Goal: Information Seeking & Learning: Check status

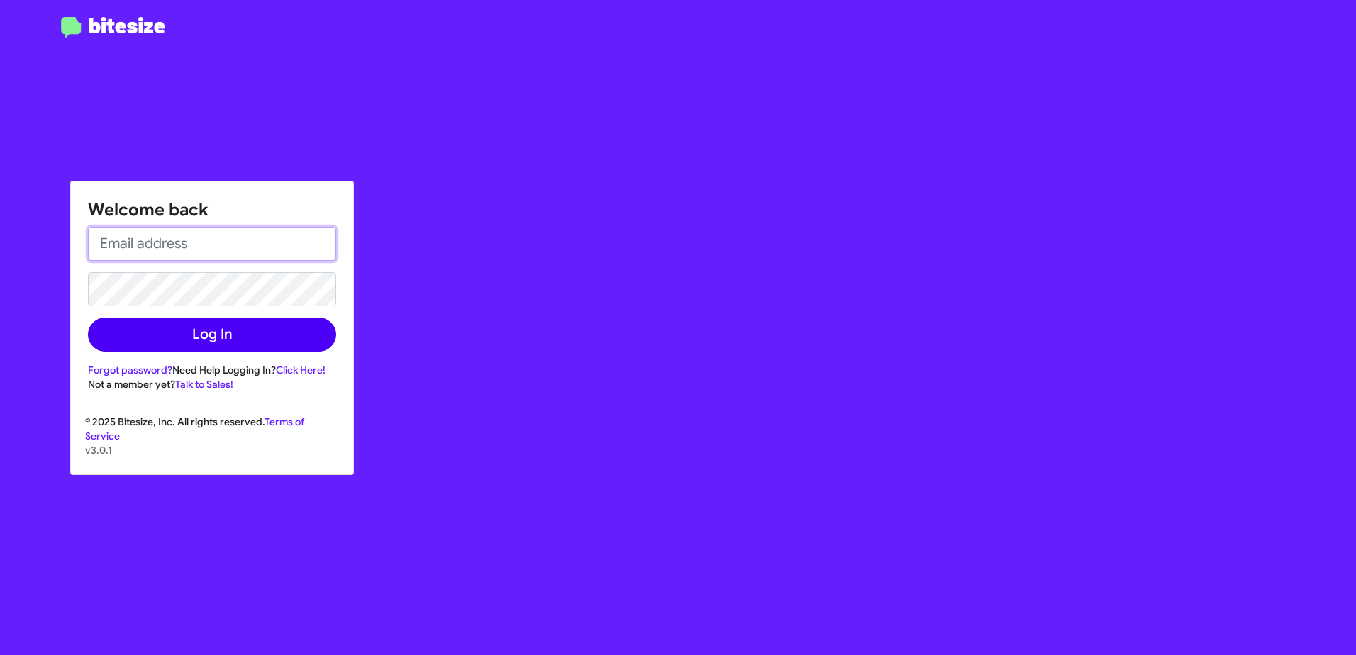
type input "[EMAIL_ADDRESS][PERSON_NAME][PERSON_NAME][DOMAIN_NAME]"
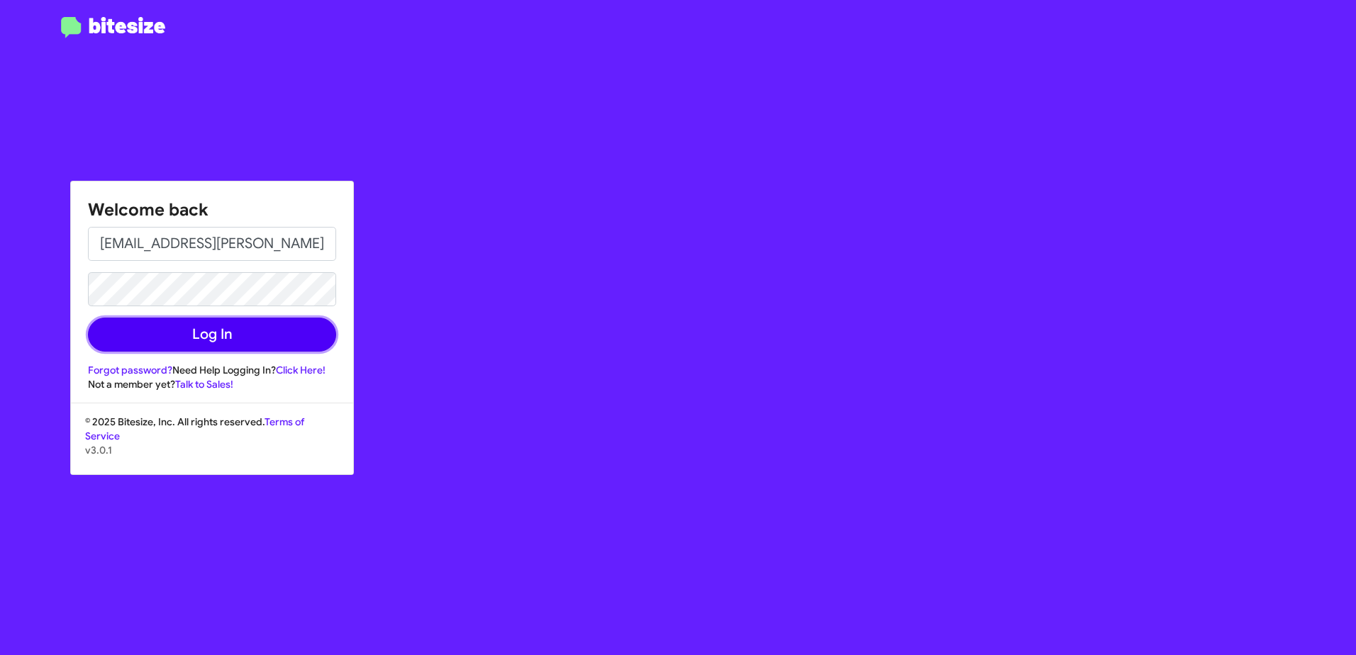
click at [183, 328] on button "Log In" at bounding box center [212, 335] width 248 height 34
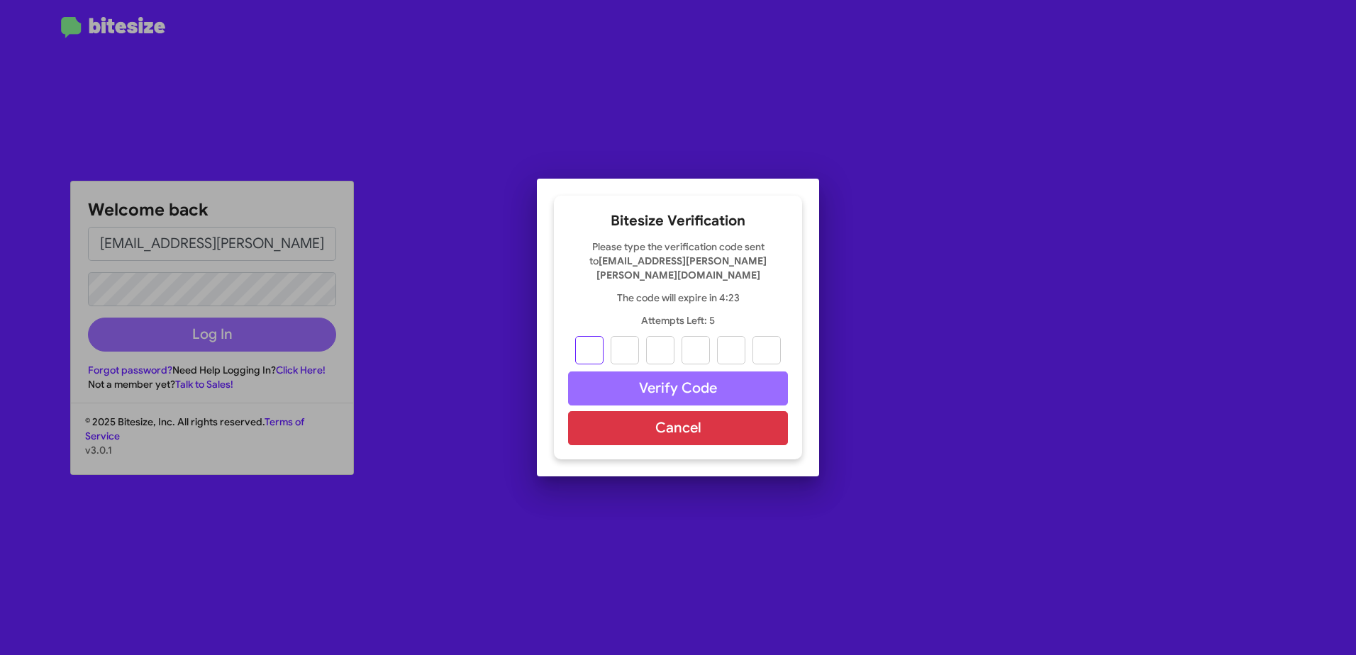
click at [593, 342] on input "text" at bounding box center [589, 350] width 28 height 28
type input "8"
type input "4"
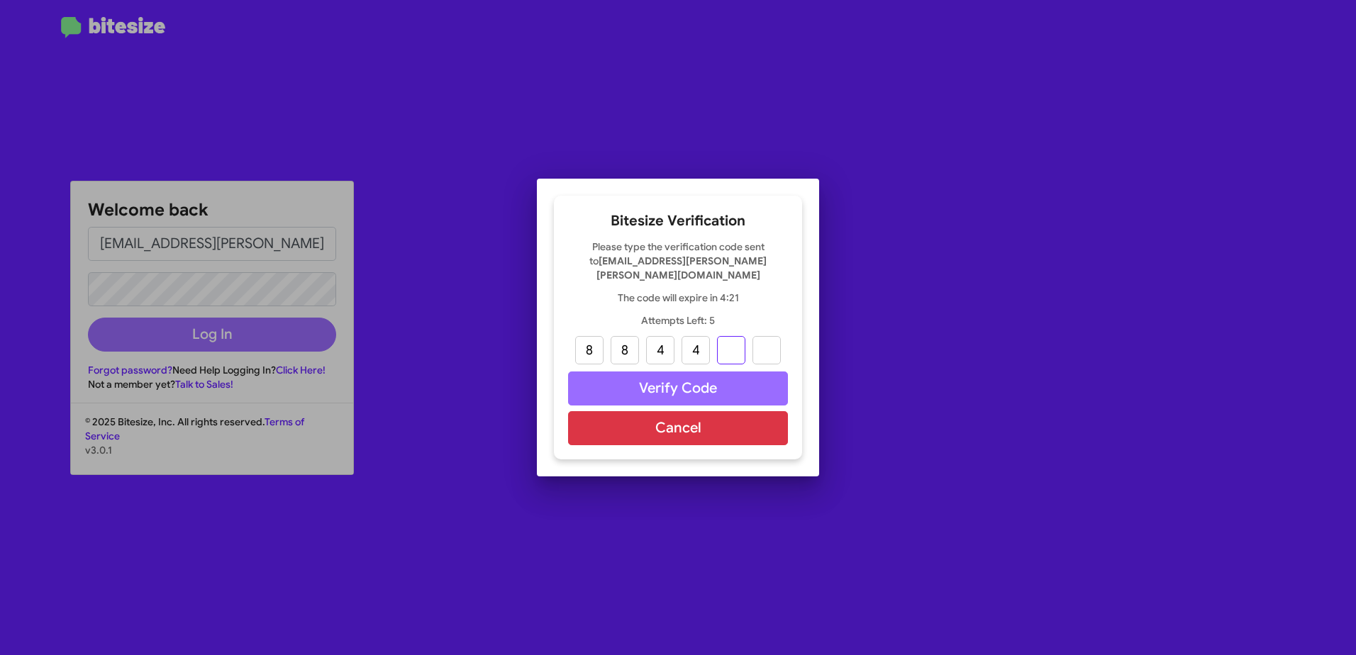
type input "7"
type input "9"
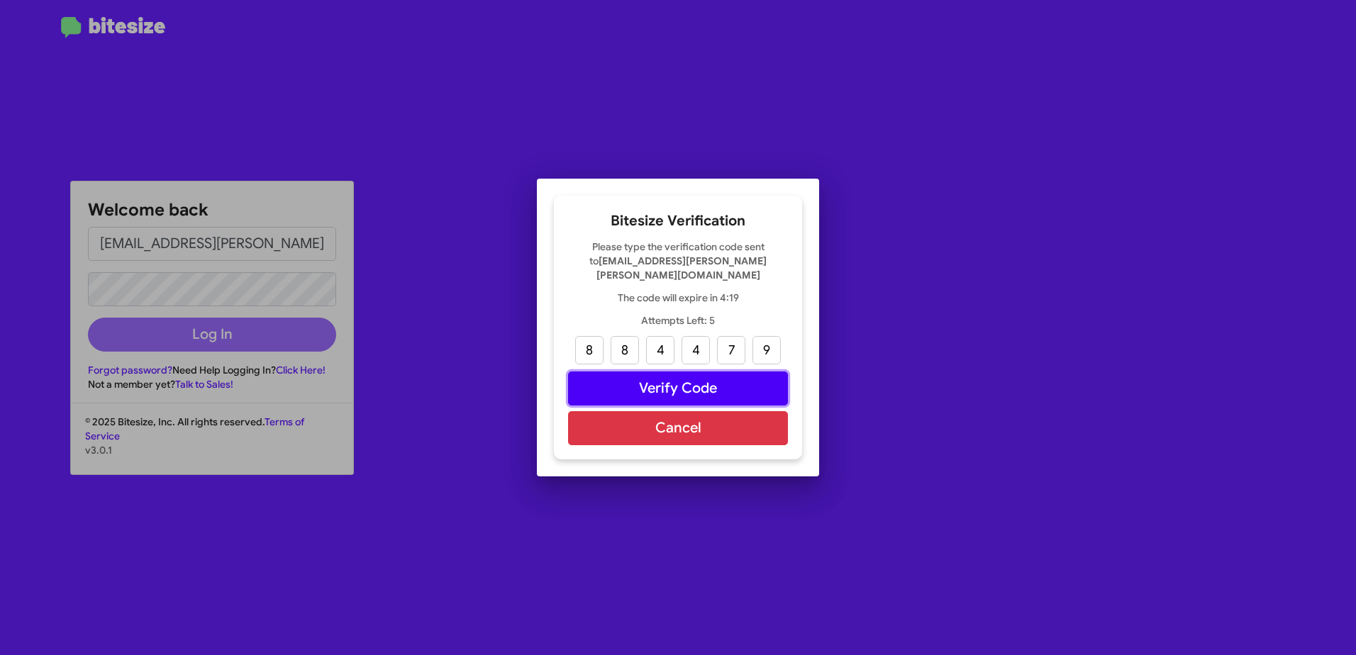
click at [691, 384] on button "Verify Code" at bounding box center [678, 389] width 220 height 34
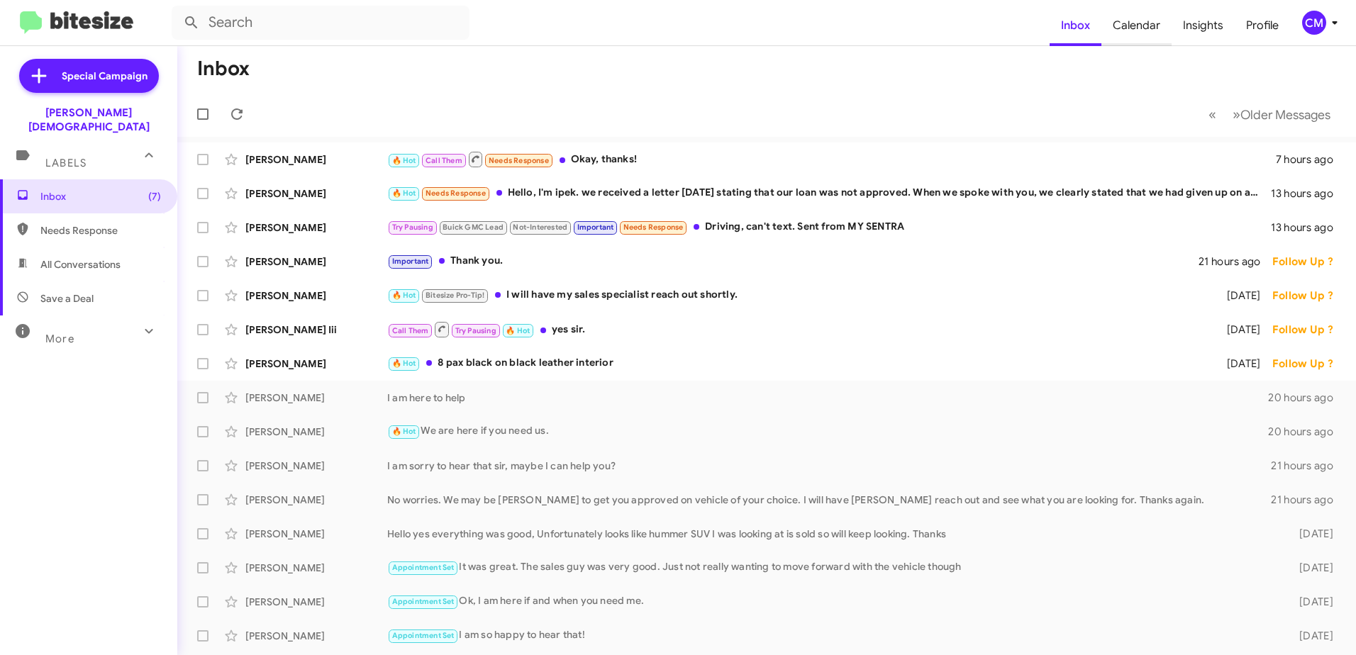
click at [1144, 28] on span "Calendar" at bounding box center [1136, 25] width 70 height 41
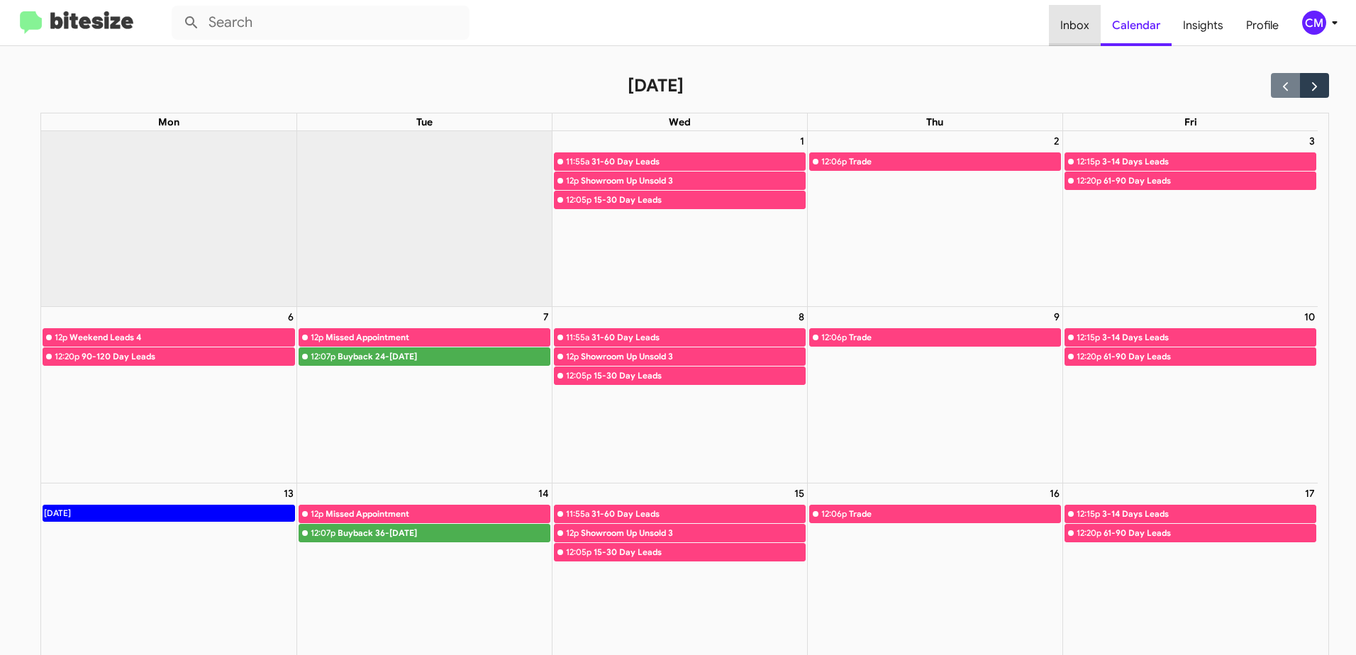
click at [1080, 30] on span "Inbox" at bounding box center [1075, 25] width 52 height 41
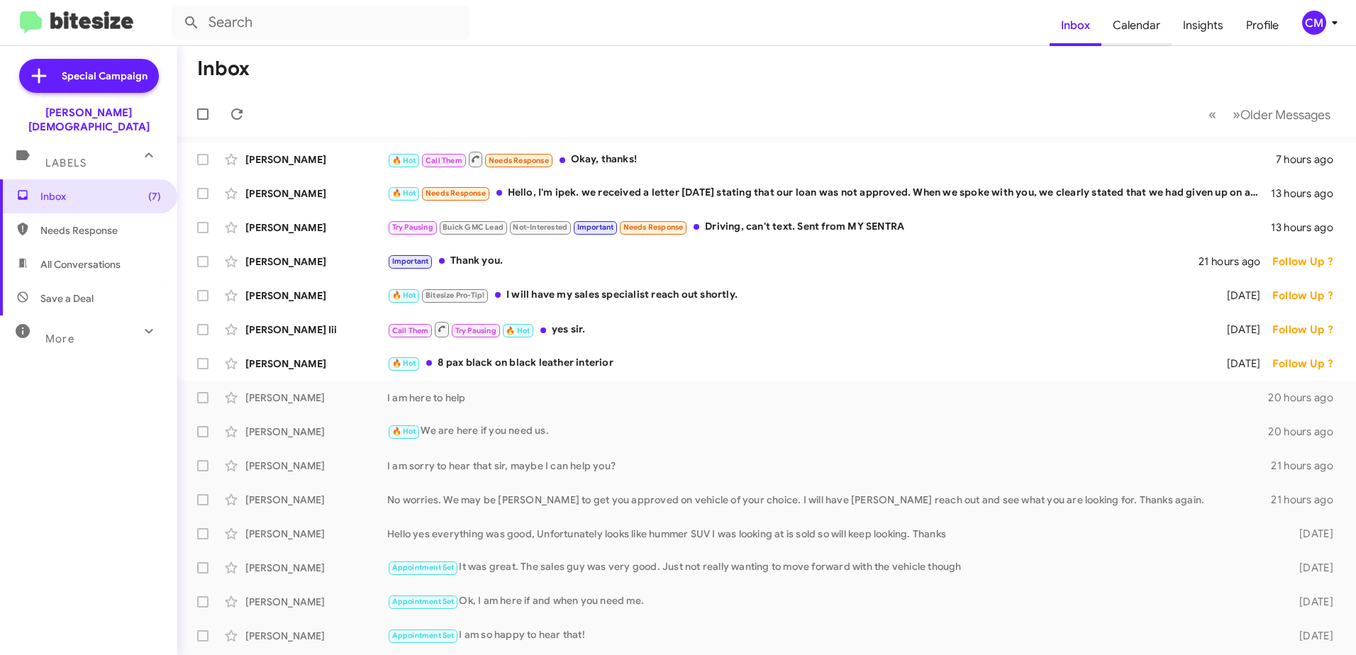
click at [1136, 28] on span "Calendar" at bounding box center [1136, 25] width 70 height 41
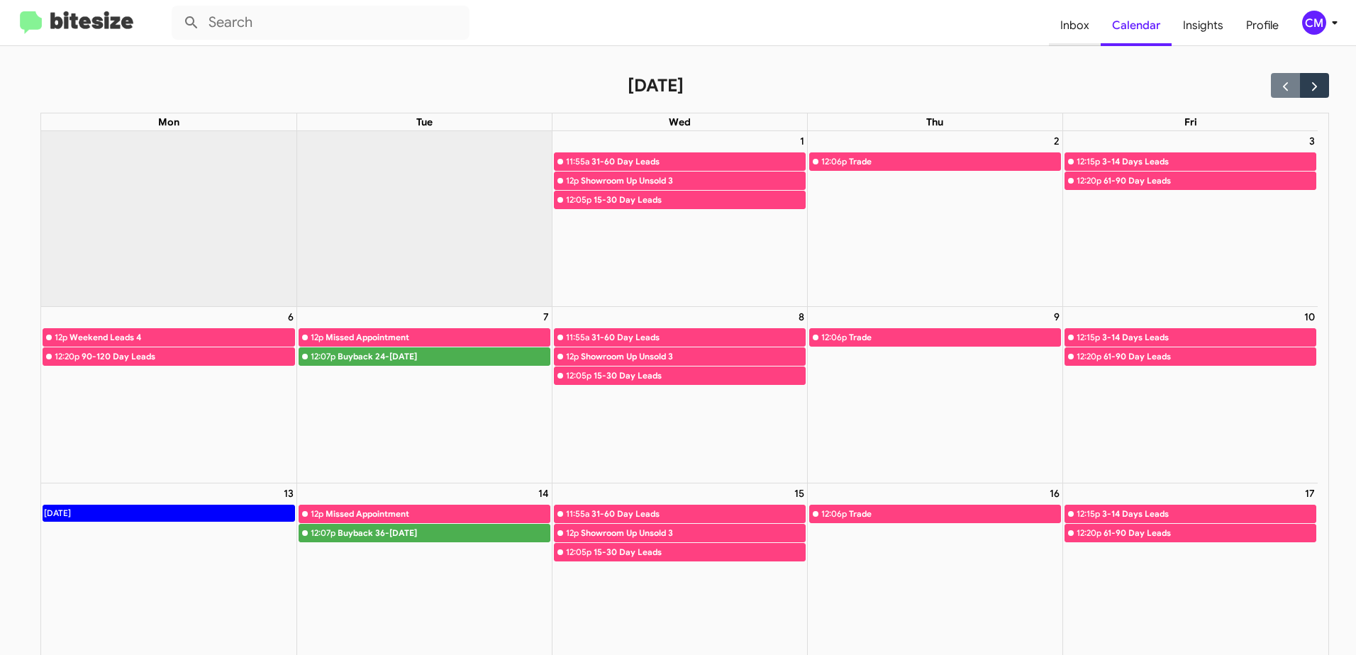
click at [1081, 28] on span "Inbox" at bounding box center [1075, 25] width 52 height 41
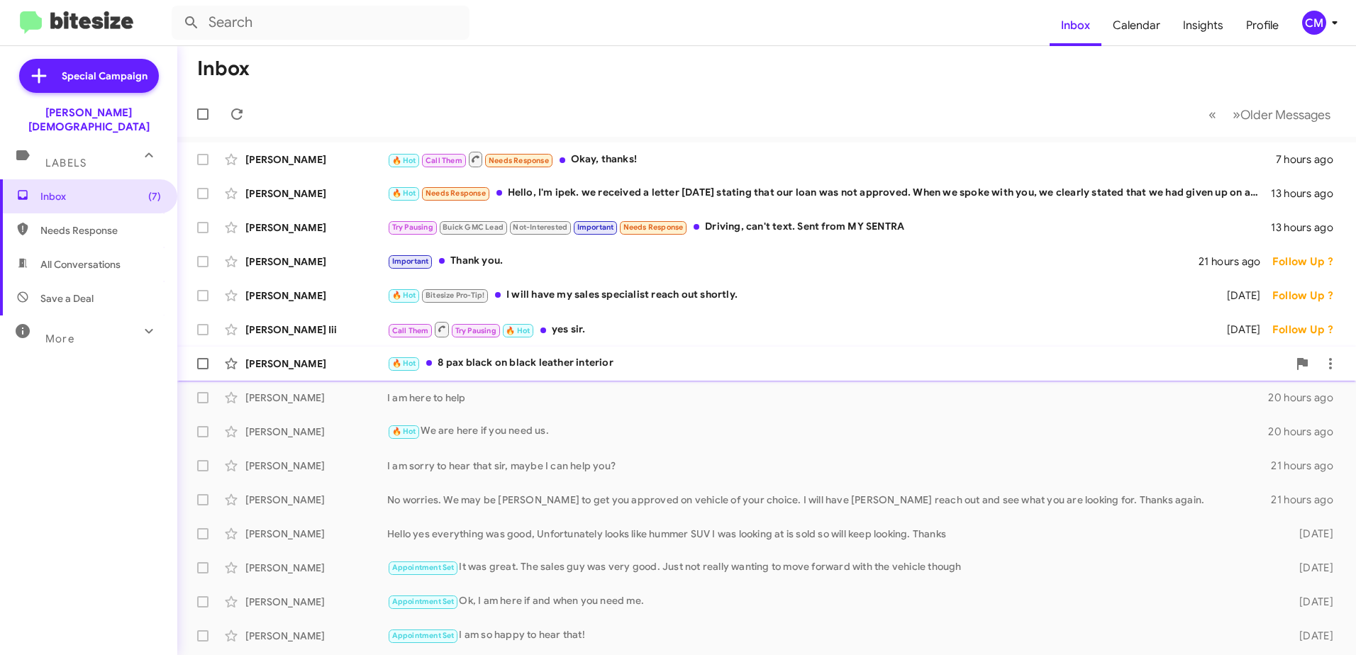
click at [674, 362] on div "🔥 Hot 8 pax black on black leather interior" at bounding box center [837, 363] width 901 height 16
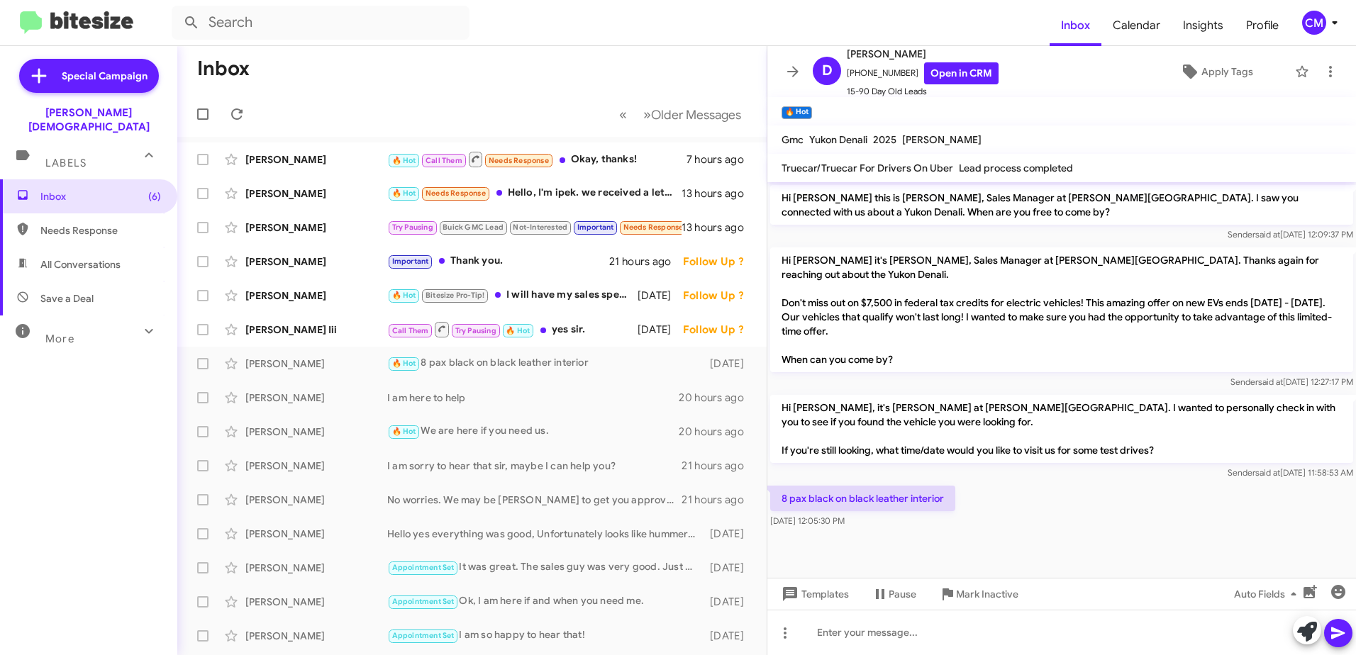
drag, startPoint x: 1152, startPoint y: 439, endPoint x: 790, endPoint y: 394, distance: 365.1
click at [790, 395] on p "Hi [PERSON_NAME], it's [PERSON_NAME] at [PERSON_NAME][GEOGRAPHIC_DATA]. I wante…" at bounding box center [1061, 429] width 583 height 68
drag, startPoint x: 782, startPoint y: 485, endPoint x: 923, endPoint y: 480, distance: 141.2
click at [923, 486] on p "8 pax black on black leather interior" at bounding box center [862, 499] width 185 height 26
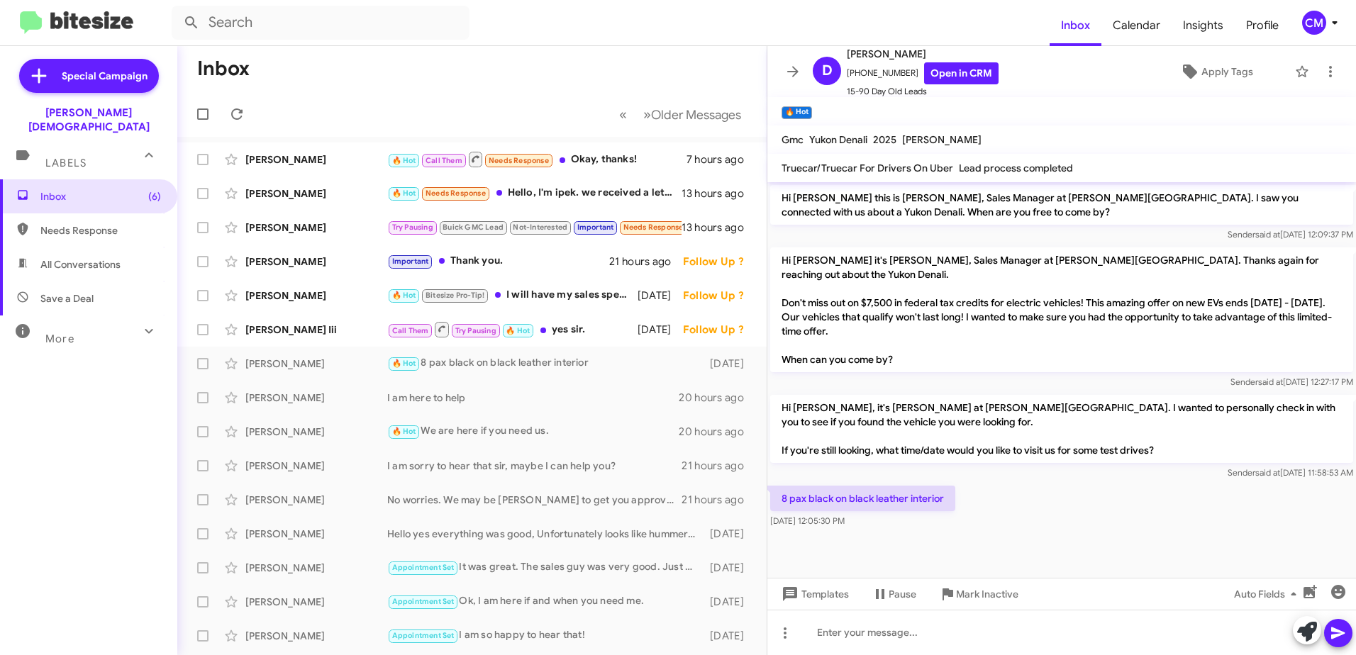
drag, startPoint x: 923, startPoint y: 480, endPoint x: 935, endPoint y: 486, distance: 12.7
click at [935, 486] on p "8 pax black on black leather interior" at bounding box center [862, 499] width 185 height 26
click at [108, 20] on img at bounding box center [76, 22] width 113 height 23
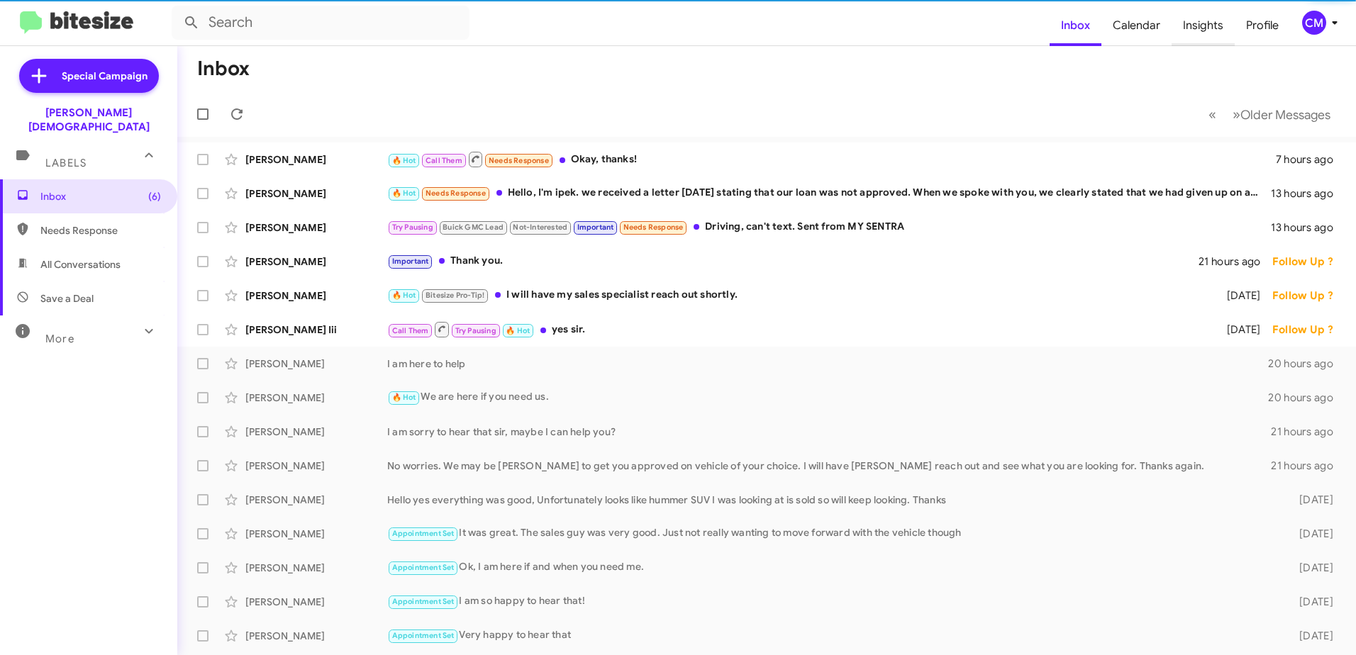
click at [1194, 26] on span "Insights" at bounding box center [1202, 25] width 63 height 41
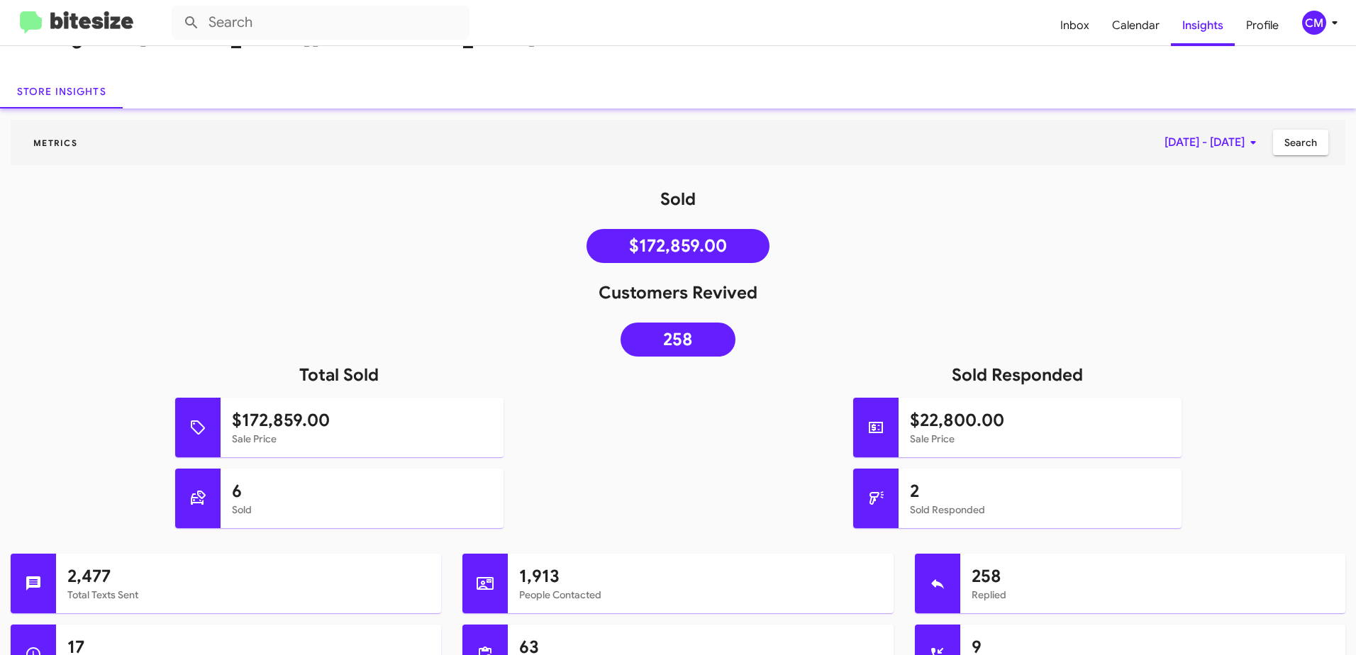
scroll to position [71, 0]
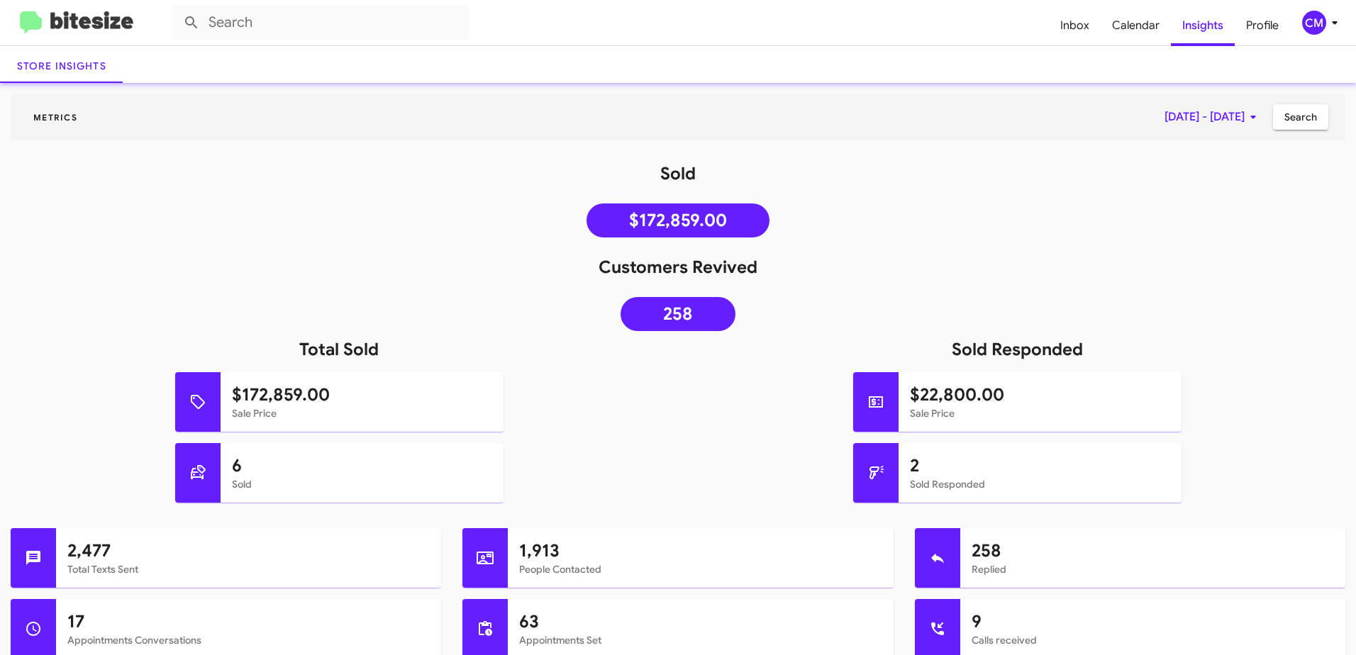
drag, startPoint x: 659, startPoint y: 213, endPoint x: 731, endPoint y: 210, distance: 72.4
click at [731, 210] on link "$172,859.00" at bounding box center [677, 221] width 183 height 34
drag, startPoint x: 731, startPoint y: 210, endPoint x: 880, endPoint y: 266, distance: 159.1
click at [878, 268] on h1 "Customers Revived" at bounding box center [678, 267] width 1356 height 23
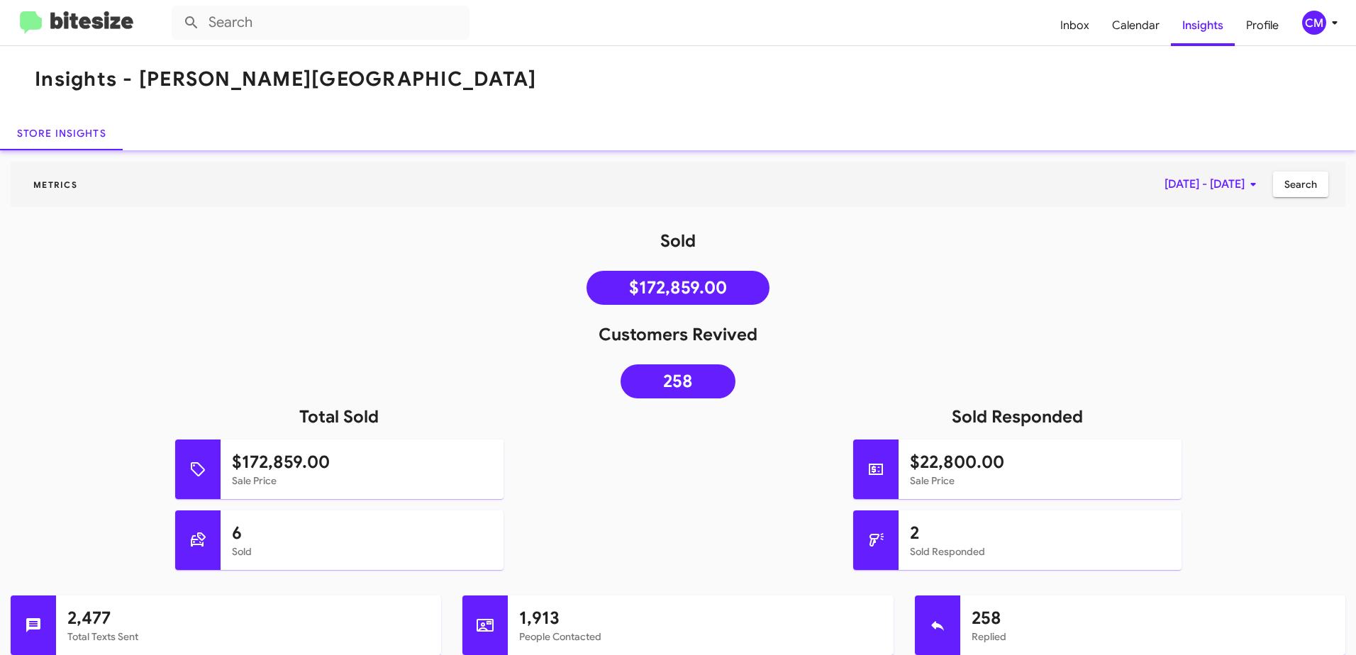
scroll to position [0, 0]
